Goal: Task Accomplishment & Management: Use online tool/utility

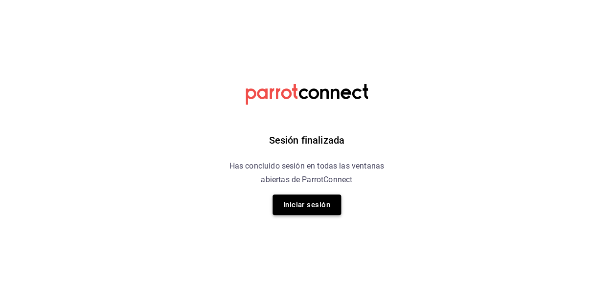
click at [300, 200] on button "Iniciar sesión" at bounding box center [306, 205] width 68 height 21
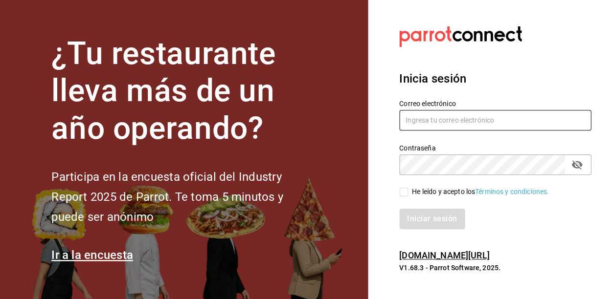
type input "[EMAIL_ADDRESS][DOMAIN_NAME]"
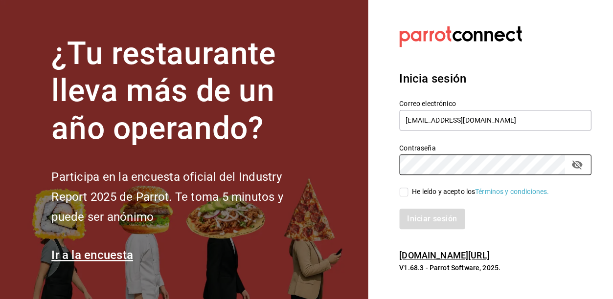
click at [409, 188] on span "He leído y acepto los Términos y condiciones." at bounding box center [478, 192] width 141 height 10
click at [408, 188] on input "He leído y acepto los Términos y condiciones." at bounding box center [403, 192] width 9 height 9
checkbox input "true"
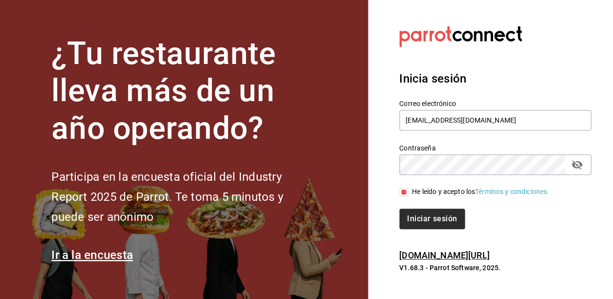
click at [418, 222] on button "Iniciar sesión" at bounding box center [432, 219] width 66 height 21
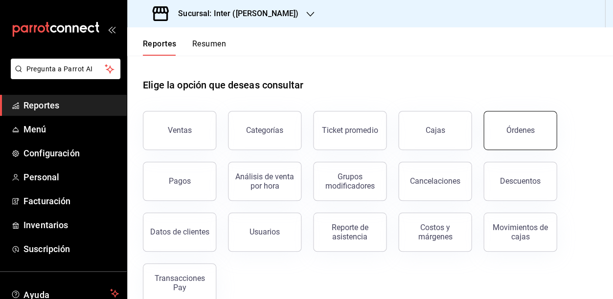
click at [514, 139] on button "Órdenes" at bounding box center [519, 130] width 73 height 39
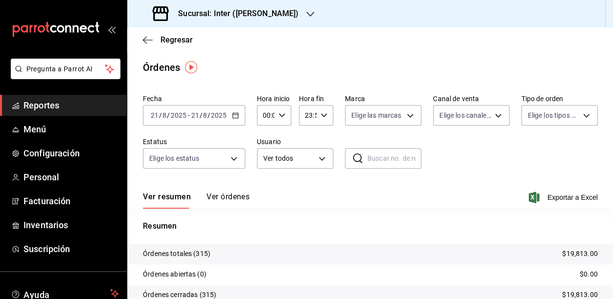
click at [234, 112] on icon "button" at bounding box center [235, 115] width 7 height 7
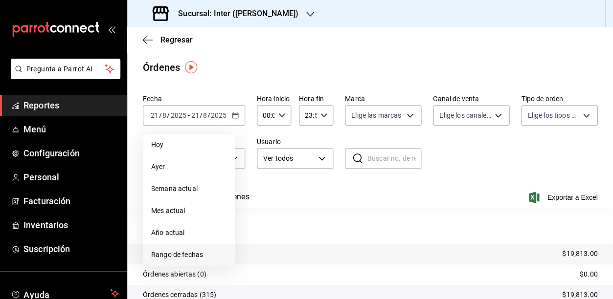
click at [192, 254] on span "Rango de fechas" at bounding box center [189, 255] width 76 height 10
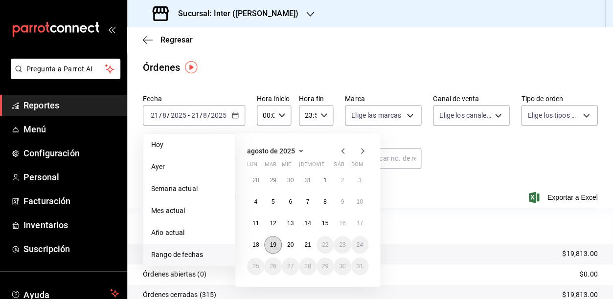
click at [271, 244] on abbr "19" at bounding box center [272, 245] width 6 height 7
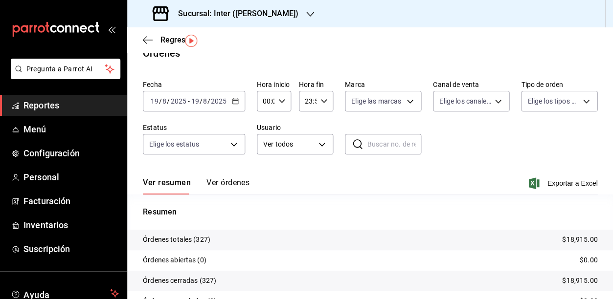
scroll to position [50, 0]
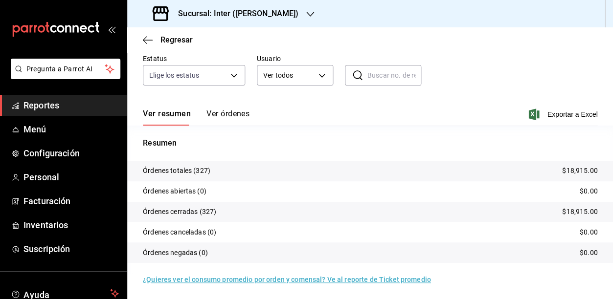
click at [228, 111] on button "Ver órdenes" at bounding box center [227, 117] width 43 height 17
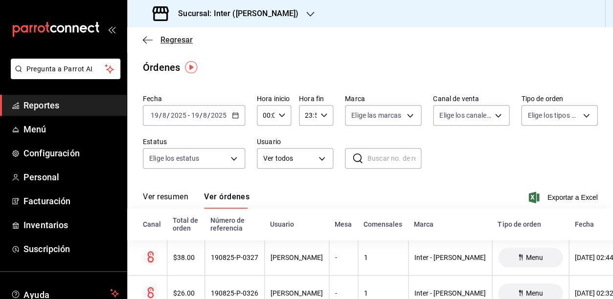
click at [150, 36] on icon "button" at bounding box center [148, 40] width 10 height 9
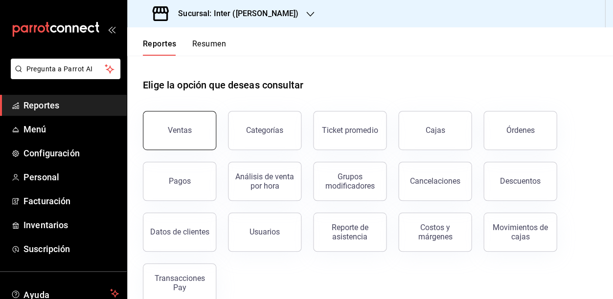
click at [169, 139] on button "Ventas" at bounding box center [179, 130] width 73 height 39
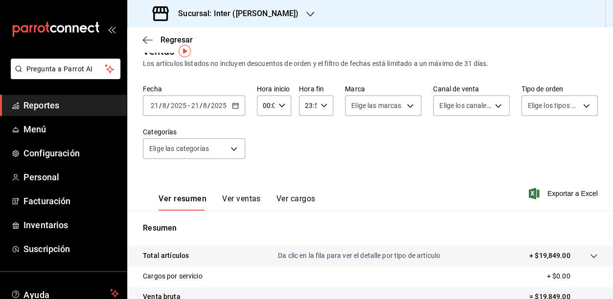
scroll to position [17, 0]
click at [241, 197] on button "Ver ventas" at bounding box center [241, 202] width 39 height 17
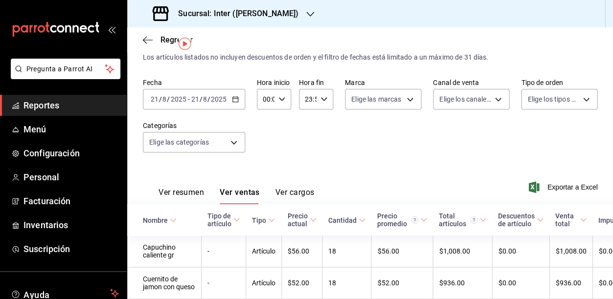
scroll to position [26, 0]
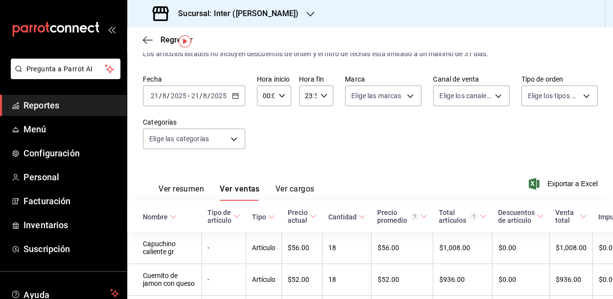
click at [235, 90] on div "2025-08-21 21 / 8 / 2025 - 2025-08-21 21 / 8 / 2025" at bounding box center [194, 96] width 102 height 21
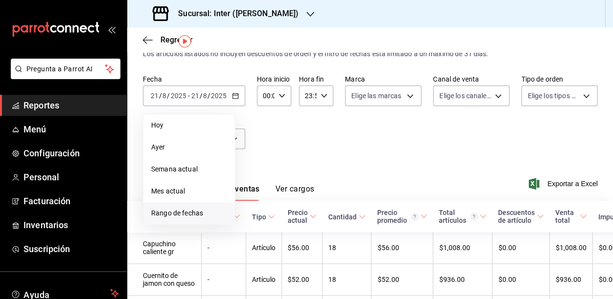
click at [212, 212] on span "Rango de fechas" at bounding box center [189, 213] width 76 height 10
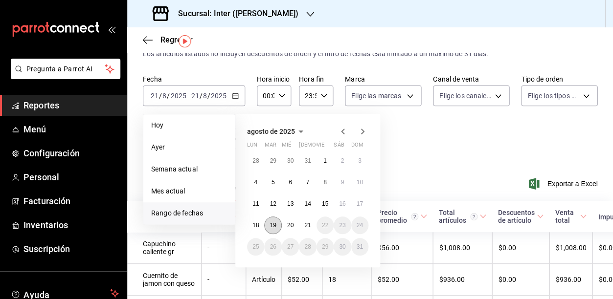
click at [275, 222] on abbr "19" at bounding box center [272, 225] width 6 height 7
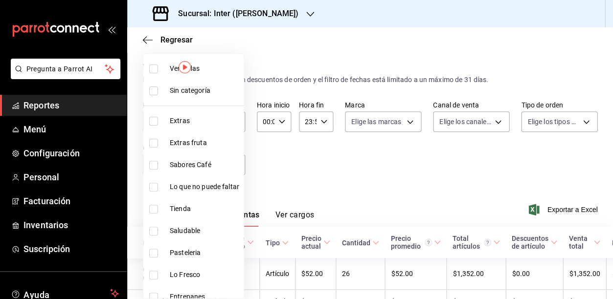
click at [238, 160] on body "Pregunta a Parrot AI Reportes Menú Configuración Personal Facturación Inventari…" at bounding box center [306, 149] width 613 height 299
click at [314, 156] on div at bounding box center [306, 149] width 613 height 299
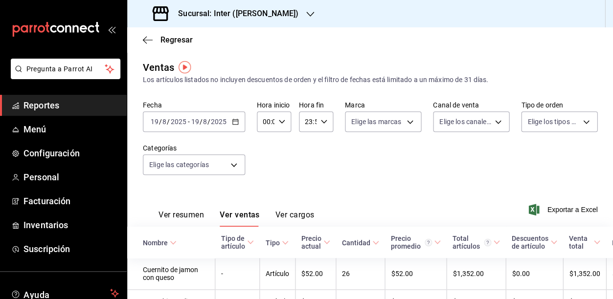
click at [239, 127] on div "2025-08-19 19 / 8 / 2025 - 2025-08-19 19 / 8 / 2025" at bounding box center [194, 121] width 102 height 21
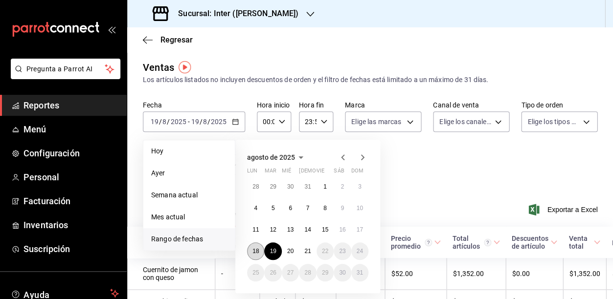
click at [252, 244] on button "18" at bounding box center [255, 252] width 17 height 18
click at [311, 248] on button "21" at bounding box center [307, 252] width 17 height 18
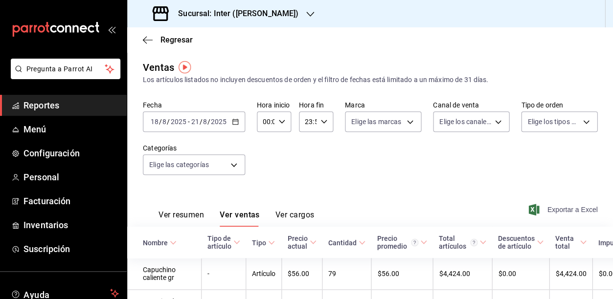
click at [541, 211] on span "Exportar a Excel" at bounding box center [563, 210] width 67 height 12
click at [235, 122] on icon "button" at bounding box center [235, 121] width 7 height 7
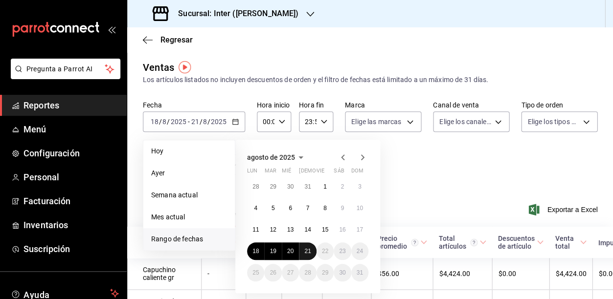
click at [305, 252] on abbr "21" at bounding box center [307, 251] width 6 height 7
click at [305, 251] on abbr "21" at bounding box center [307, 251] width 6 height 7
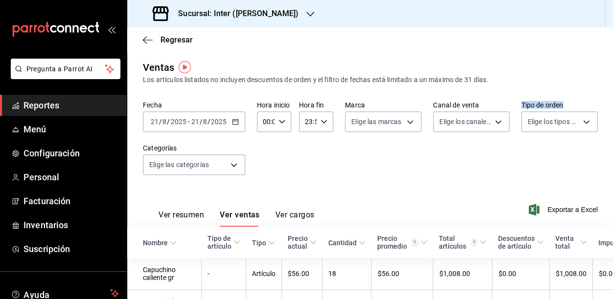
click at [510, 174] on div "Fecha 2025-08-21 21 / 8 / 2025 - 2025-08-21 21 / 8 / 2025 Hora inicio 00:00 Hor…" at bounding box center [370, 144] width 454 height 86
click at [545, 210] on span "Exportar a Excel" at bounding box center [563, 210] width 67 height 12
